Goal: Check status: Check status

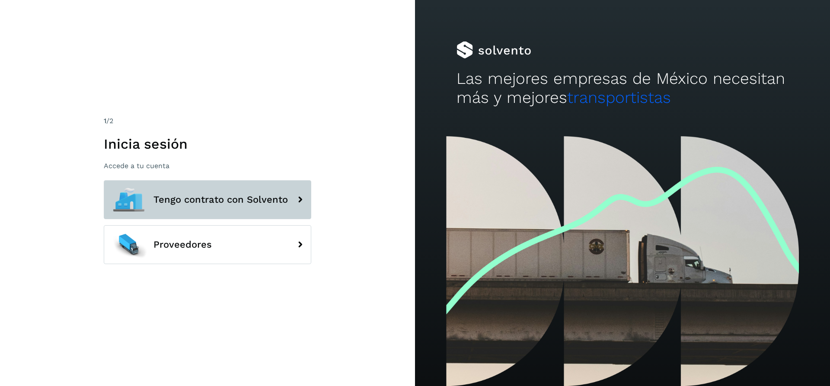
click at [281, 201] on span "Tengo contrato con Solvento" at bounding box center [220, 199] width 134 height 10
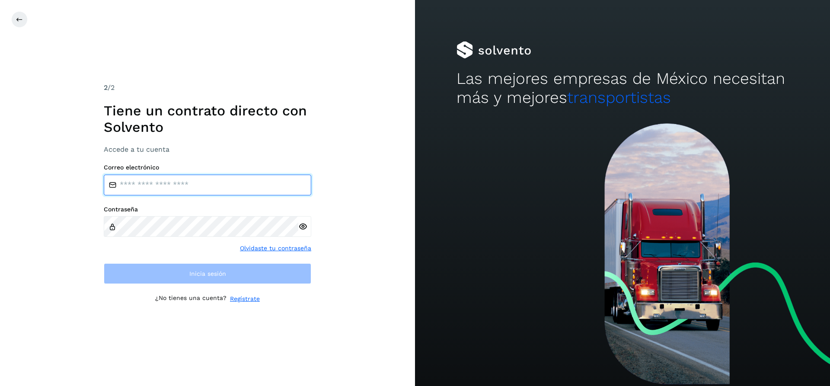
click at [165, 185] on input "email" at bounding box center [207, 185] width 207 height 21
type input "**********"
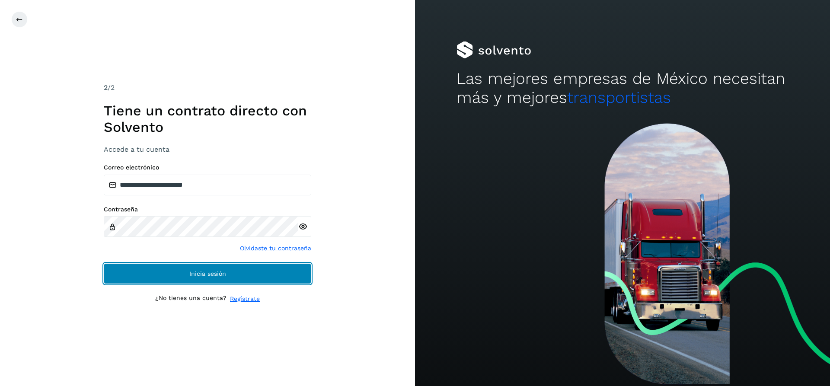
click at [203, 268] on button "Inicia sesión" at bounding box center [207, 273] width 207 height 21
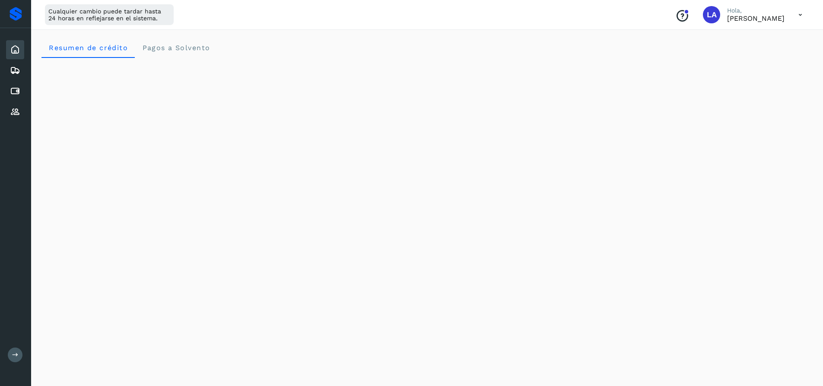
click at [799, 16] on icon at bounding box center [801, 15] width 18 height 18
click at [752, 38] on div "Documentación" at bounding box center [757, 39] width 103 height 16
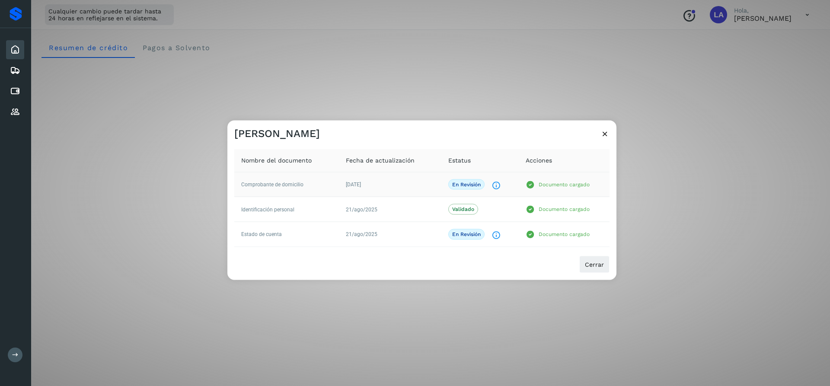
click at [573, 184] on p "Documento cargado" at bounding box center [564, 184] width 51 height 6
click at [605, 135] on icon at bounding box center [604, 133] width 9 height 9
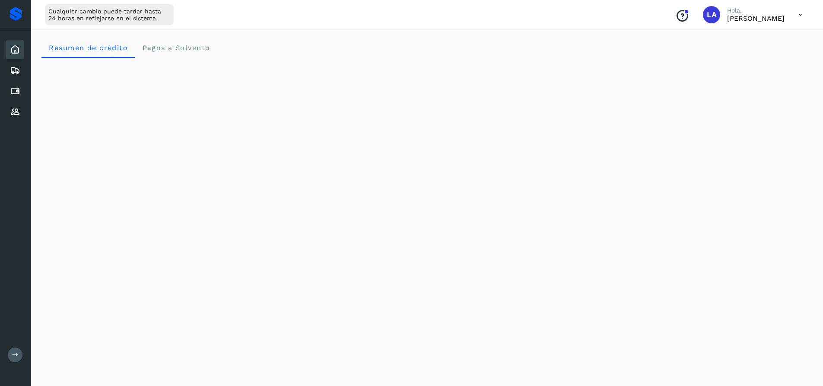
click at [13, 50] on icon at bounding box center [15, 50] width 10 height 10
